Goal: Information Seeking & Learning: Understand process/instructions

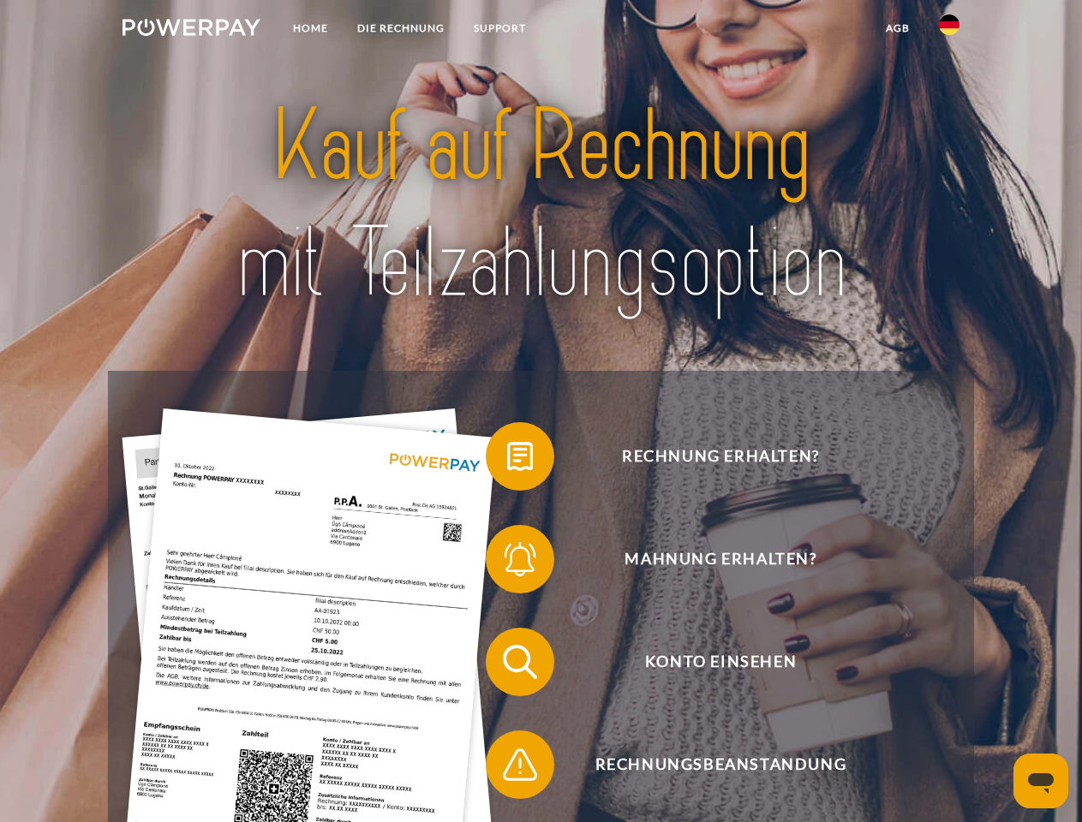
click at [191, 30] on img at bounding box center [191, 27] width 138 height 17
click at [949, 30] on img at bounding box center [949, 25] width 21 height 21
click at [897, 28] on link "agb" at bounding box center [897, 28] width 53 height 31
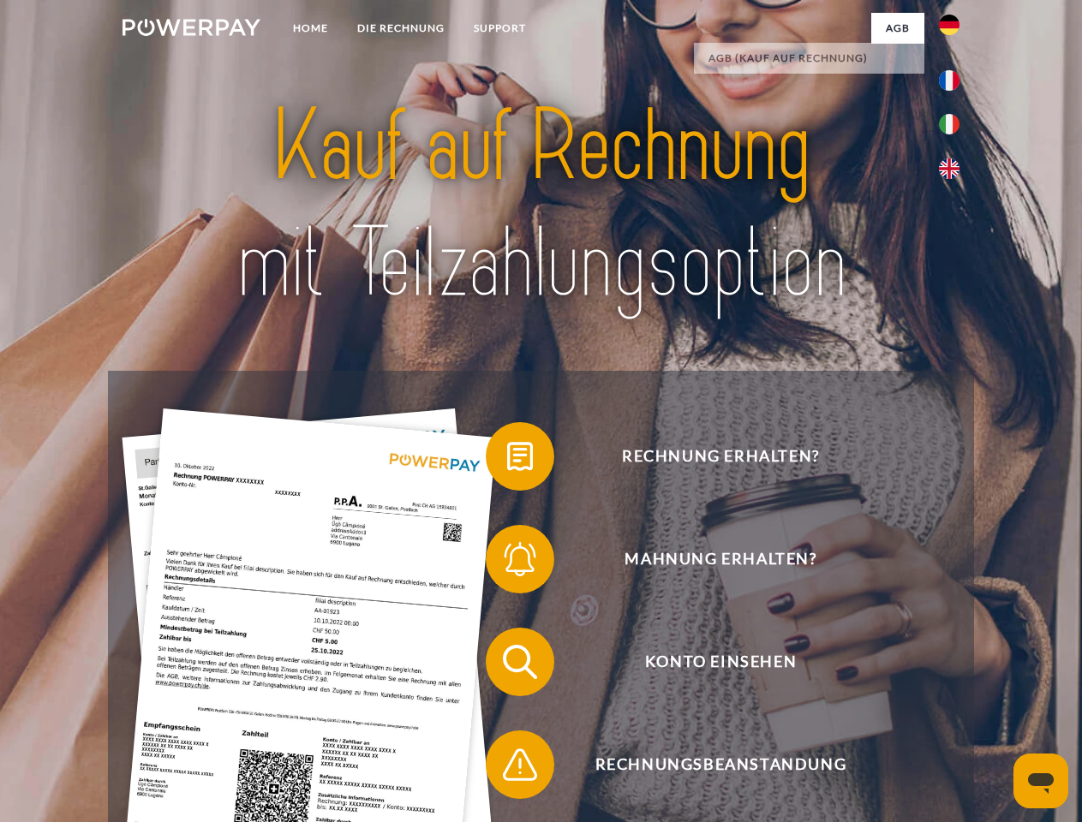
click at [507, 460] on span at bounding box center [494, 457] width 86 height 86
click at [507, 563] on span at bounding box center [494, 560] width 86 height 86
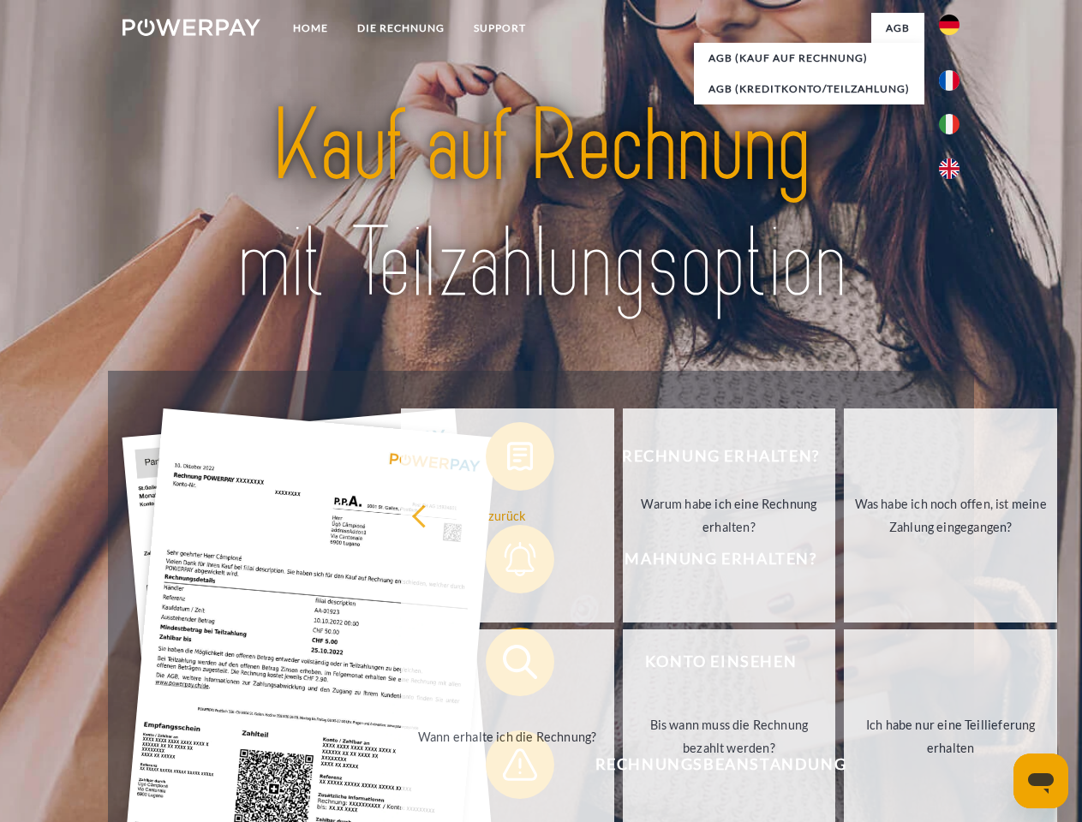
click at [623, 666] on link "Bis wann muss die Rechnung bezahlt werden?" at bounding box center [729, 737] width 213 height 214
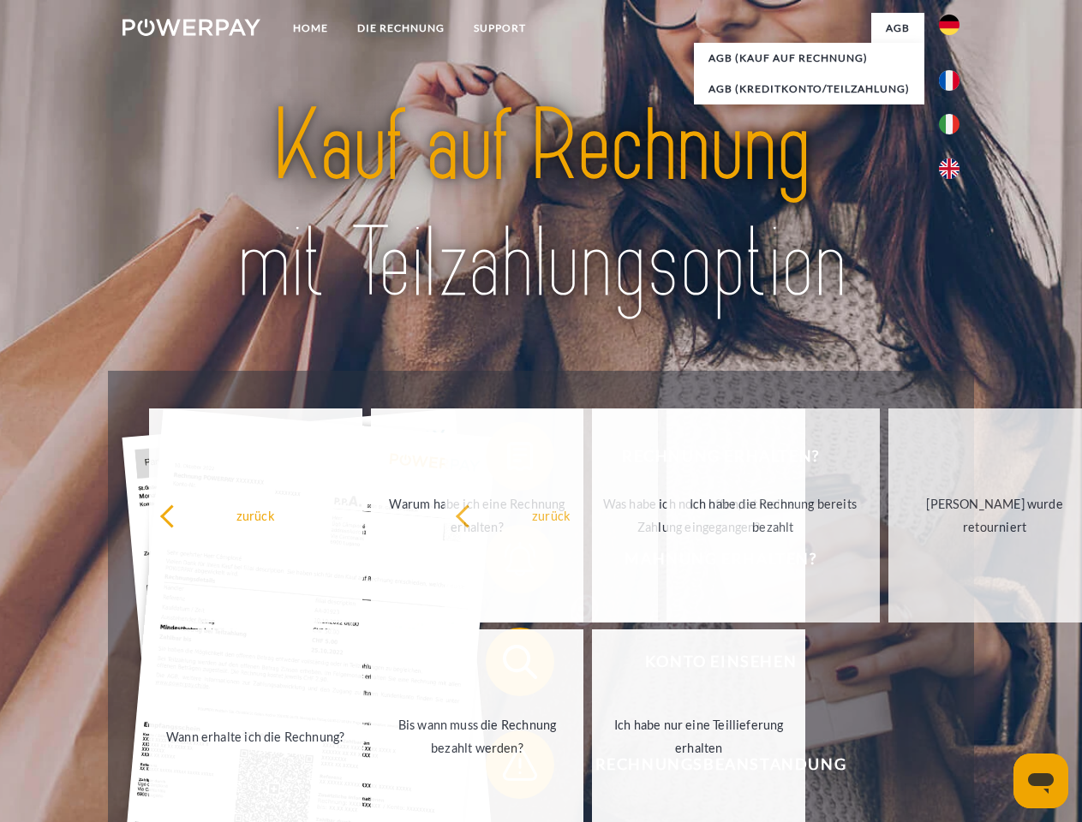
click at [507, 768] on span at bounding box center [494, 765] width 86 height 86
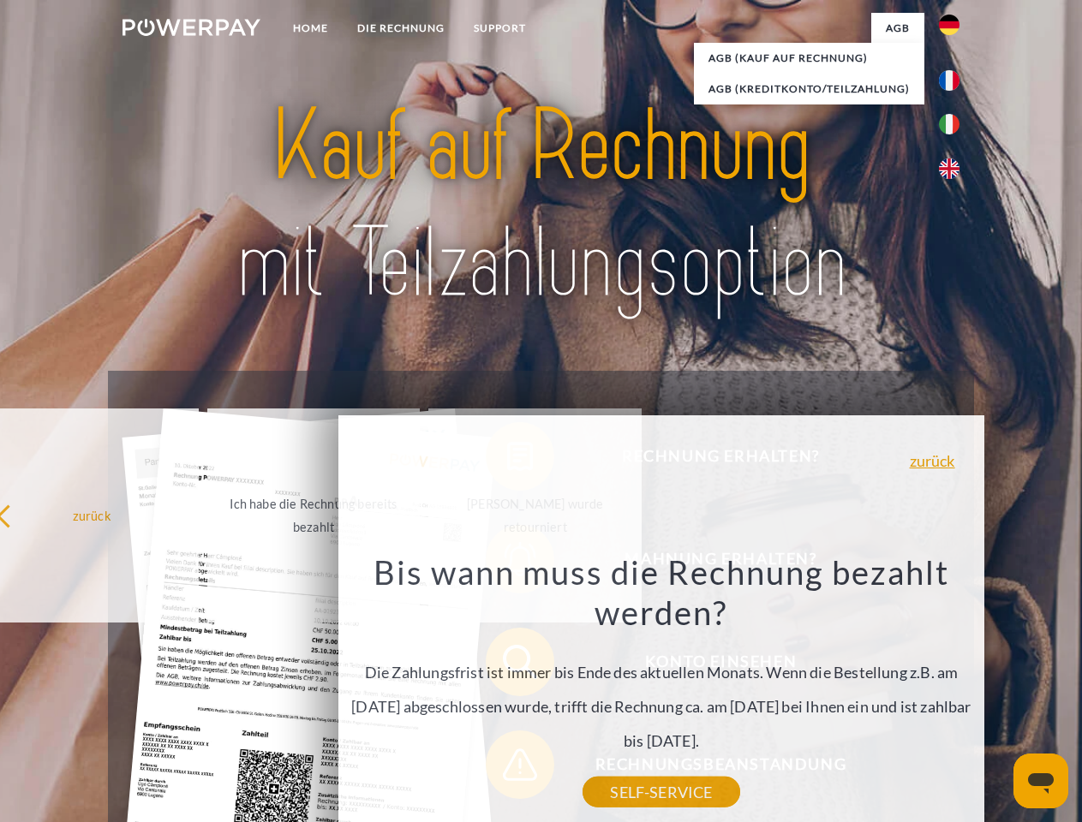
click at [1041, 781] on icon "Messaging-Fenster öffnen" at bounding box center [1041, 784] width 26 height 21
